Goal: Check status: Check status

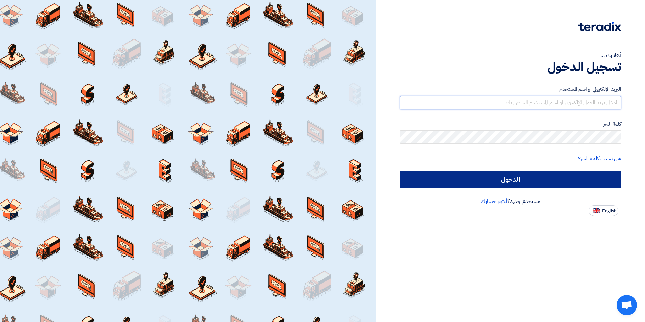
type input "[PERSON_NAME][EMAIL_ADDRESS][DOMAIN_NAME]"
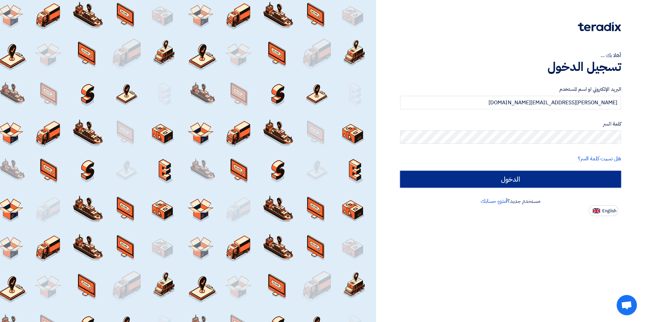
click at [553, 176] on input "الدخول" at bounding box center [510, 179] width 221 height 17
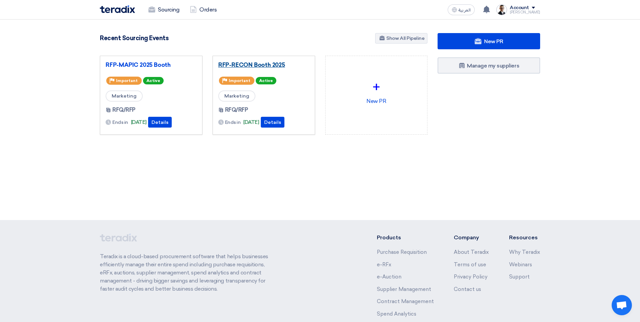
click at [259, 65] on link "RFP-RECON Booth 2025" at bounding box center [263, 64] width 91 height 7
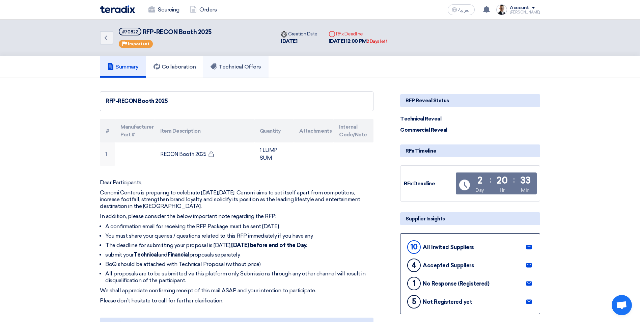
click at [221, 67] on h5 "Technical Offers" at bounding box center [235, 66] width 50 height 7
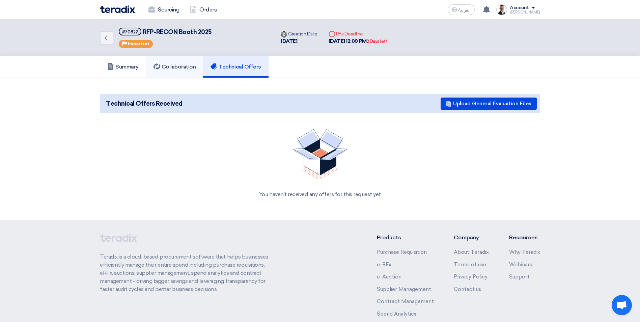
click at [181, 67] on h5 "Collaboration" at bounding box center [174, 66] width 42 height 7
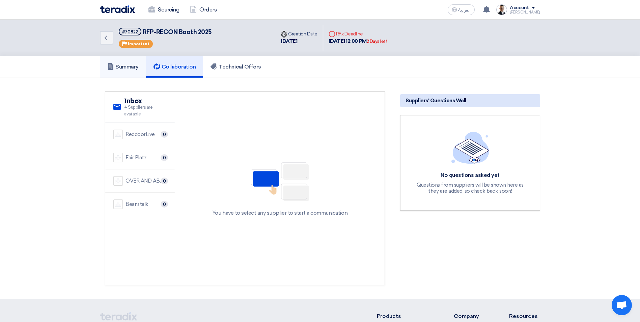
click at [127, 65] on h5 "Summary" at bounding box center [122, 66] width 31 height 7
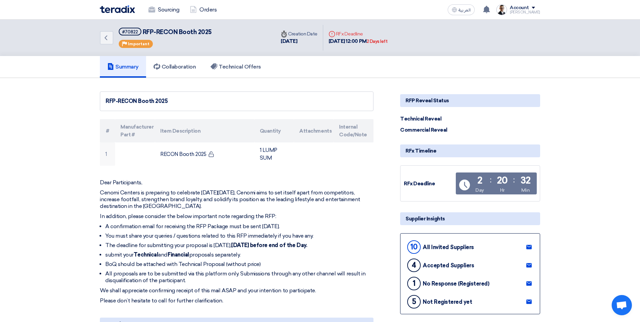
click at [114, 11] on img at bounding box center [117, 9] width 35 height 8
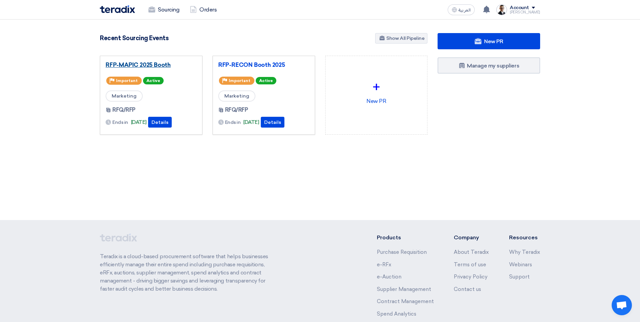
click at [163, 65] on link "RFP-MAPIC 2025 Booth" at bounding box center [151, 64] width 91 height 7
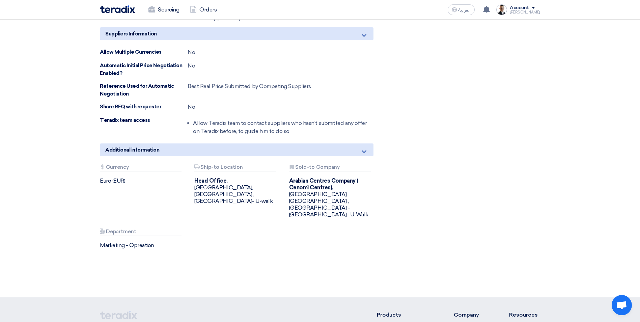
scroll to position [607, 0]
